Goal: Navigation & Orientation: Go to known website

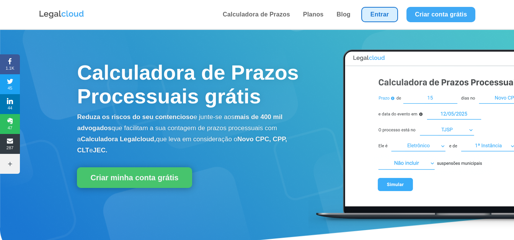
click at [383, 12] on link "Entrar" at bounding box center [380, 14] width 37 height 15
